Goal: Task Accomplishment & Management: Use online tool/utility

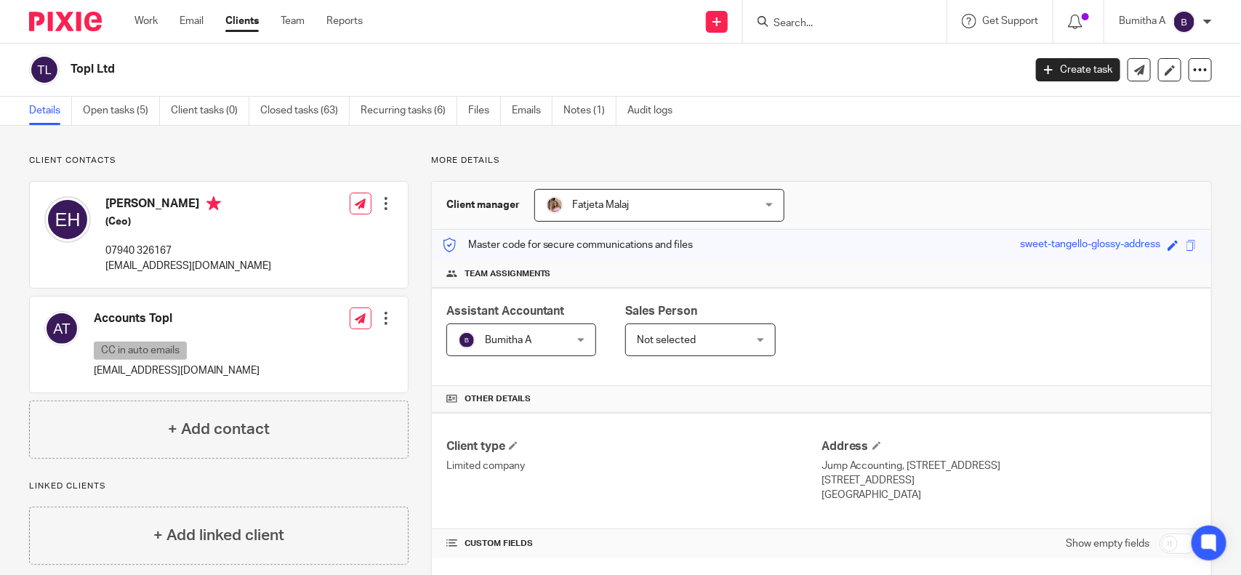
drag, startPoint x: 0, startPoint y: 0, endPoint x: 789, endPoint y: 27, distance: 789.4
click at [789, 27] on input "Search" at bounding box center [837, 23] width 131 height 13
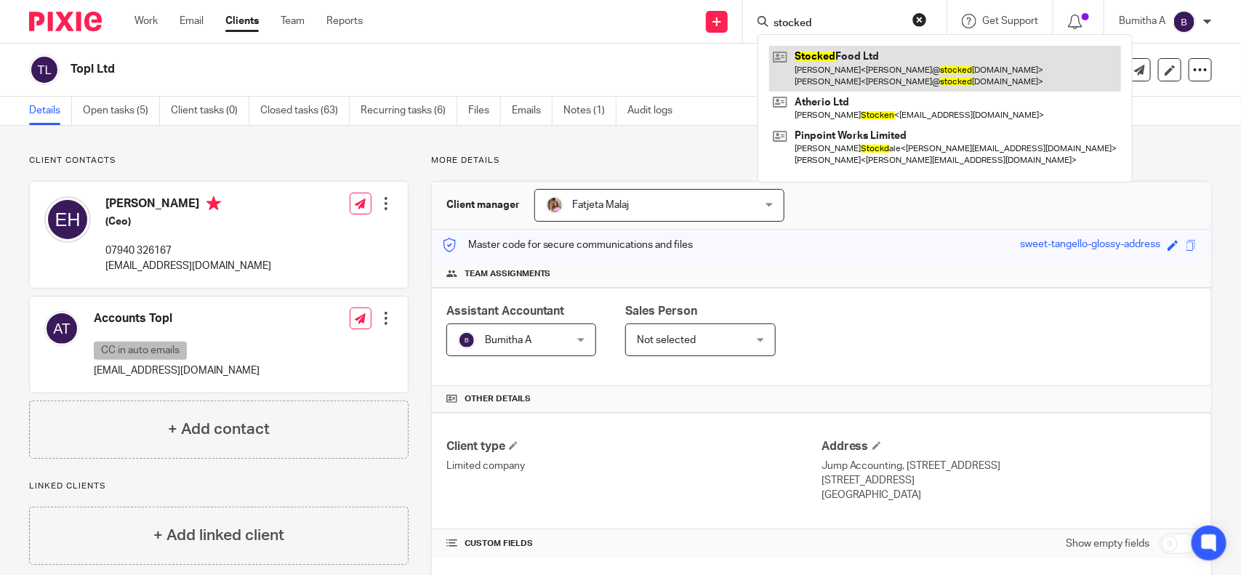
type input "stocked"
click at [815, 63] on link at bounding box center [945, 68] width 352 height 45
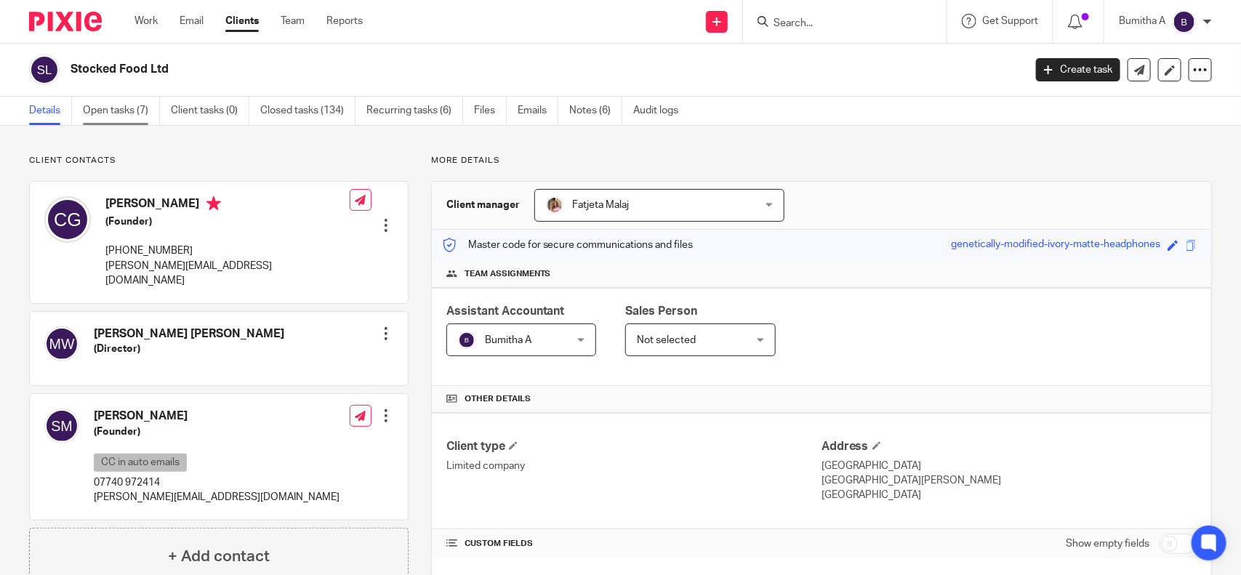
click at [127, 108] on link "Open tasks (7)" at bounding box center [121, 111] width 77 height 28
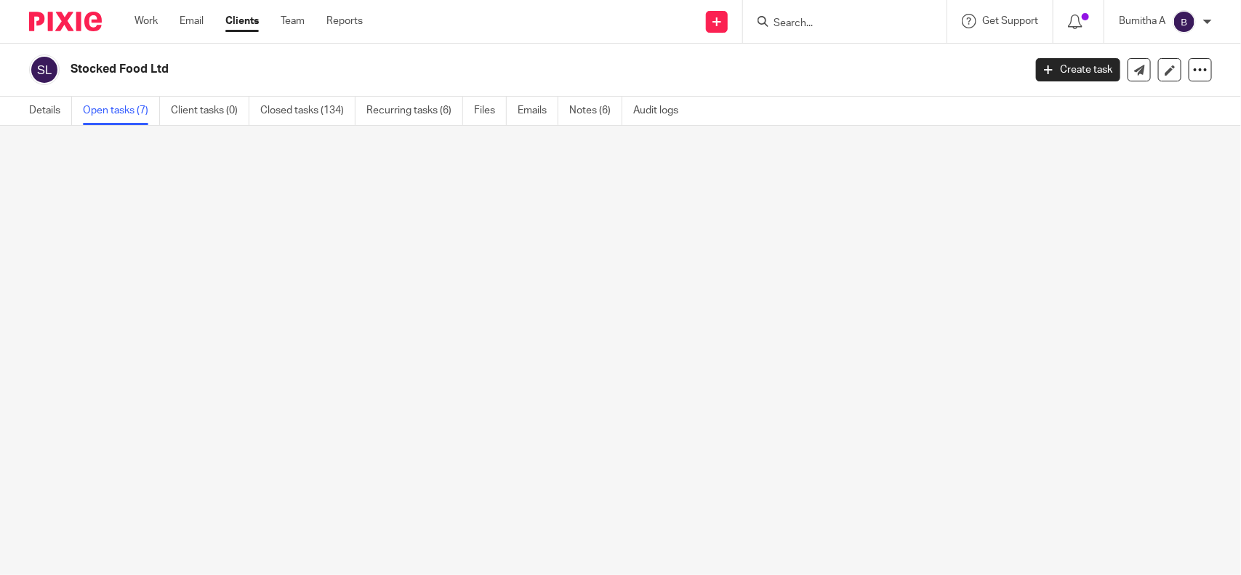
click at [124, 106] on link "Open tasks (7)" at bounding box center [121, 111] width 77 height 28
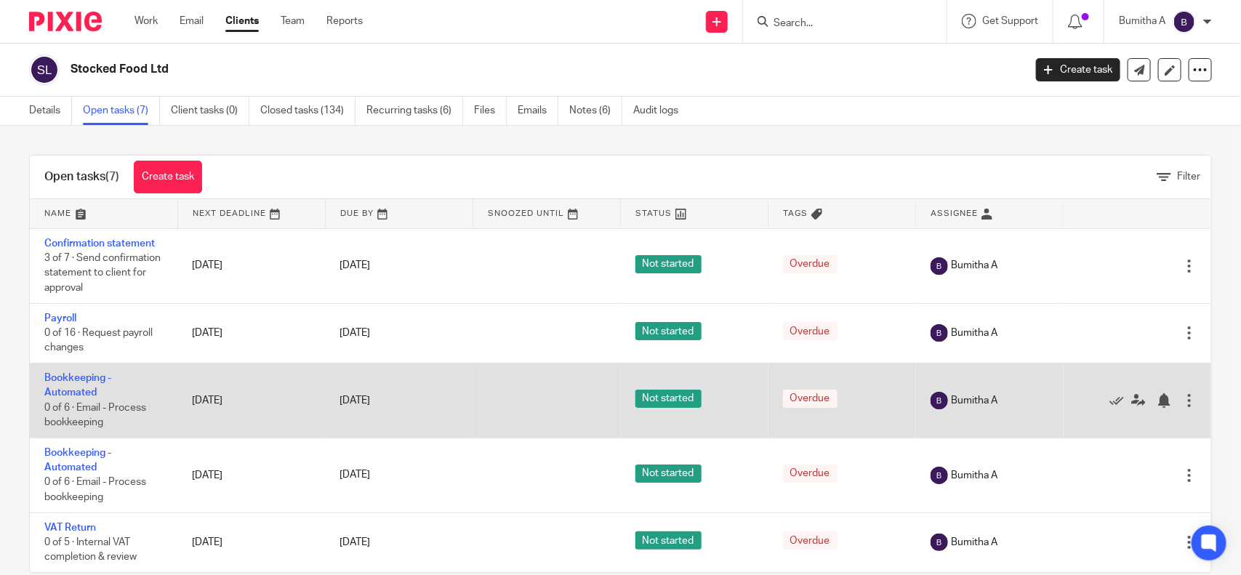
scroll to position [147, 0]
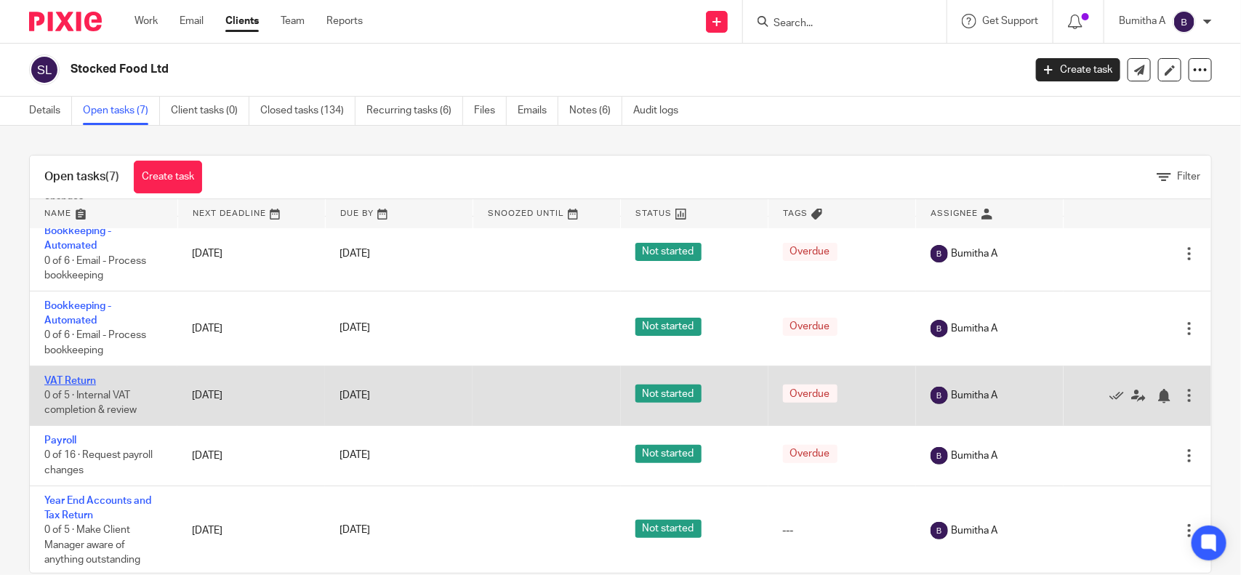
click at [56, 376] on link "VAT Return" at bounding box center [70, 381] width 52 height 10
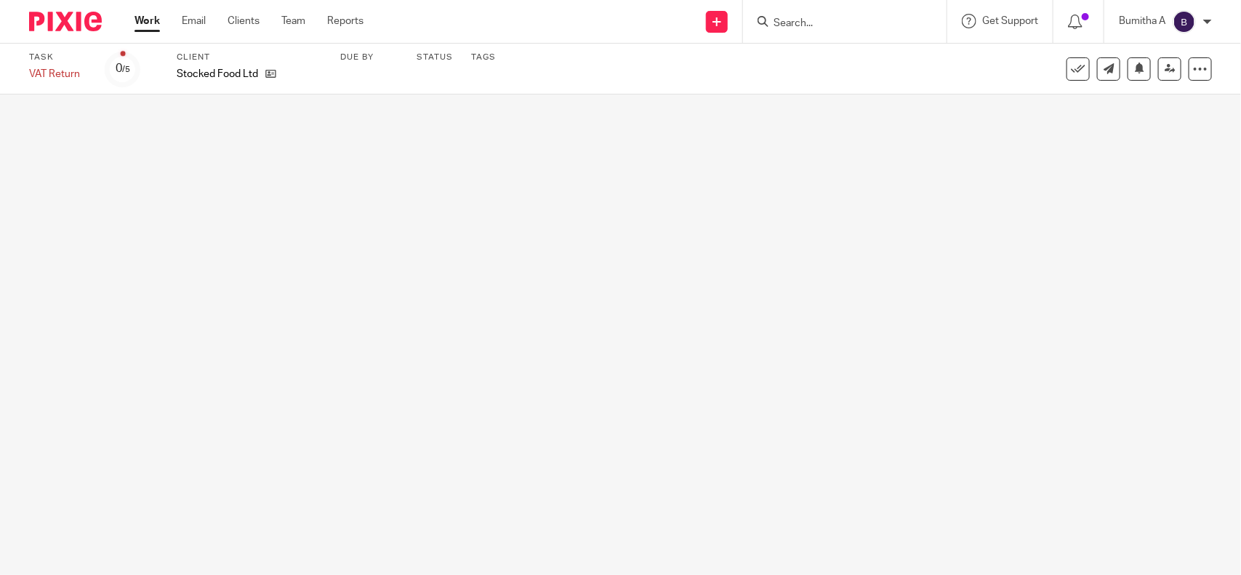
drag, startPoint x: 160, startPoint y: 0, endPoint x: 175, endPoint y: 216, distance: 216.4
click at [175, 216] on main "Task VAT Return Save VAT Return 0 /5 Client Stocked Food Ltd Due by Status" at bounding box center [620, 287] width 1241 height 575
